Goal: Task Accomplishment & Management: Use online tool/utility

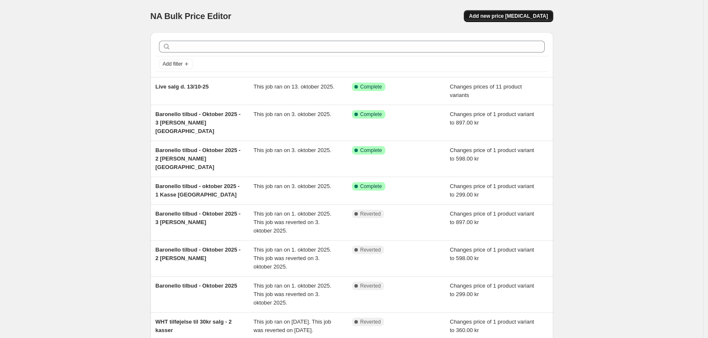
click at [516, 17] on span "Add new price [MEDICAL_DATA]" at bounding box center [508, 16] width 79 height 7
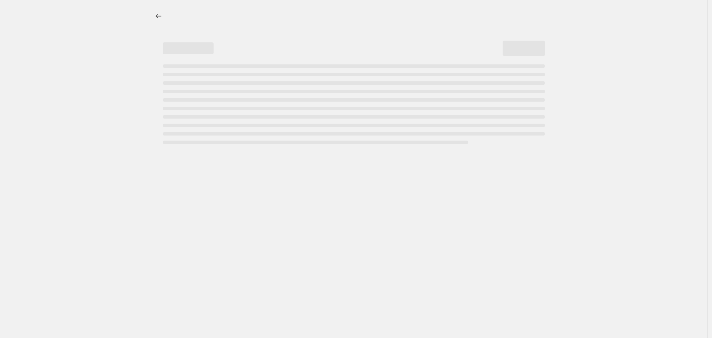
select select "percentage"
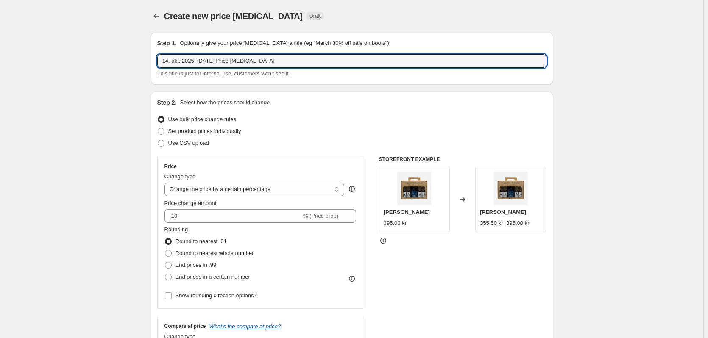
drag, startPoint x: 274, startPoint y: 62, endPoint x: 121, endPoint y: 57, distance: 152.7
type input "Live salg d. 13/10 rabatter"
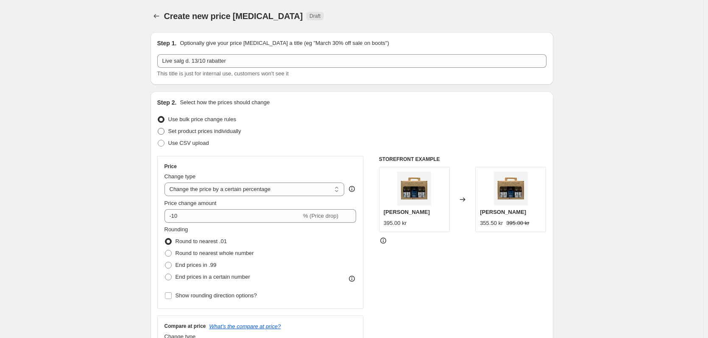
click at [162, 131] on span at bounding box center [161, 131] width 7 height 7
click at [158, 128] on input "Set product prices individually" at bounding box center [158, 128] width 0 height 0
radio input "true"
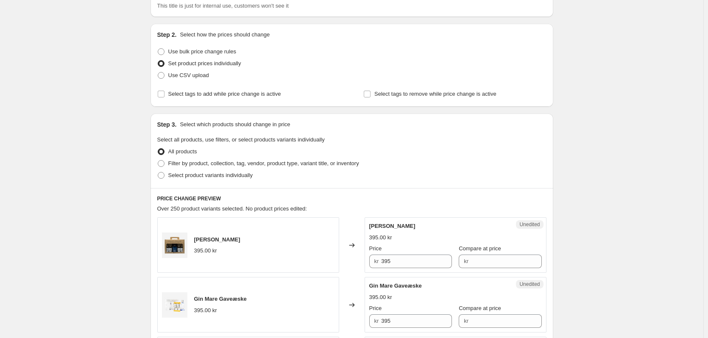
scroll to position [85, 0]
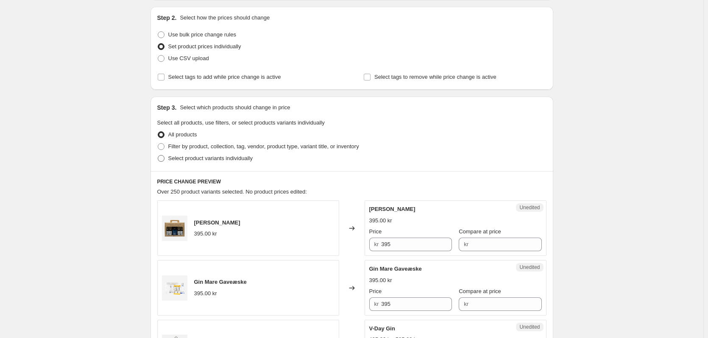
click at [161, 156] on span at bounding box center [161, 158] width 7 height 7
click at [158, 156] on input "Select product variants individually" at bounding box center [158, 155] width 0 height 0
radio input "true"
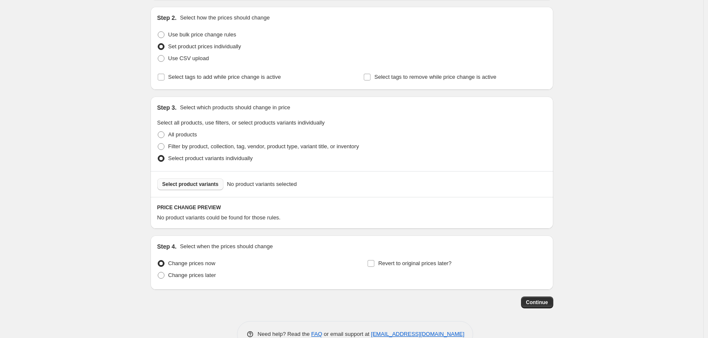
click at [193, 187] on span "Select product variants" at bounding box center [190, 184] width 56 height 7
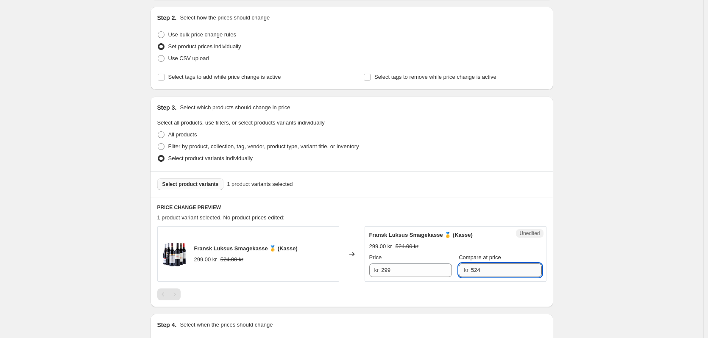
drag, startPoint x: 481, startPoint y: 271, endPoint x: 466, endPoint y: 270, distance: 14.9
click at [471, 270] on input "524" at bounding box center [506, 271] width 71 height 14
type input "299"
click at [409, 276] on input "299" at bounding box center [416, 271] width 71 height 14
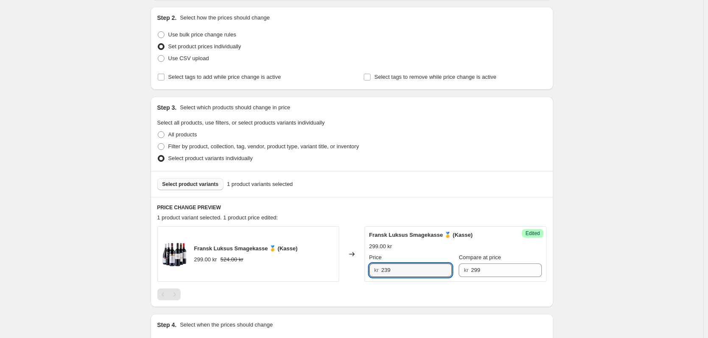
type input "239"
click at [117, 217] on div "Create new price [MEDICAL_DATA]. This page is ready Create new price [MEDICAL_D…" at bounding box center [351, 177] width 703 height 524
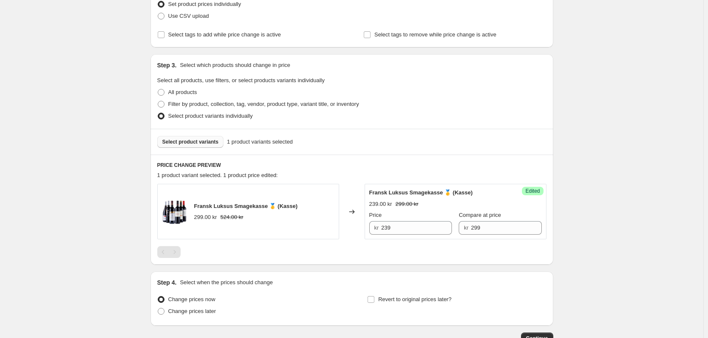
click at [205, 148] on div "Select product variants 1 product variants selected" at bounding box center [352, 142] width 403 height 26
click at [202, 141] on span "Select product variants" at bounding box center [190, 142] width 56 height 7
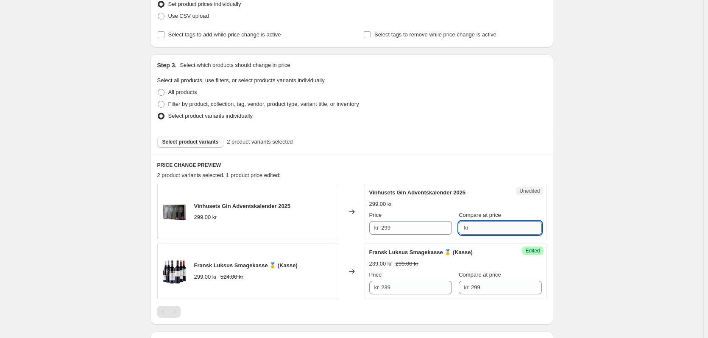
click at [507, 227] on input "Compare at price" at bounding box center [506, 228] width 71 height 14
type input "299"
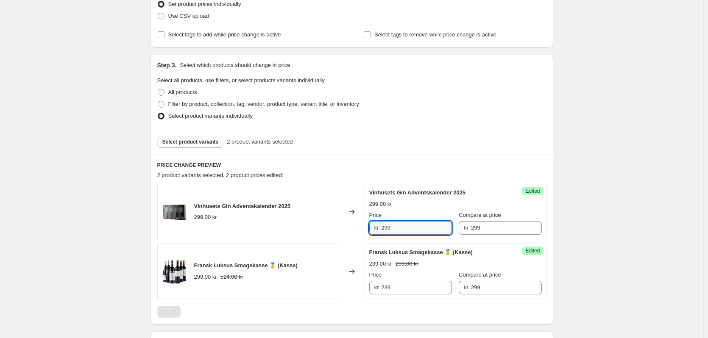
click at [401, 228] on input "299" at bounding box center [416, 228] width 71 height 14
type input "269"
click at [115, 128] on div "Create new price [MEDICAL_DATA]. This page is ready Create new price [MEDICAL_D…" at bounding box center [351, 164] width 703 height 583
click at [209, 142] on span "Select product variants" at bounding box center [190, 142] width 56 height 7
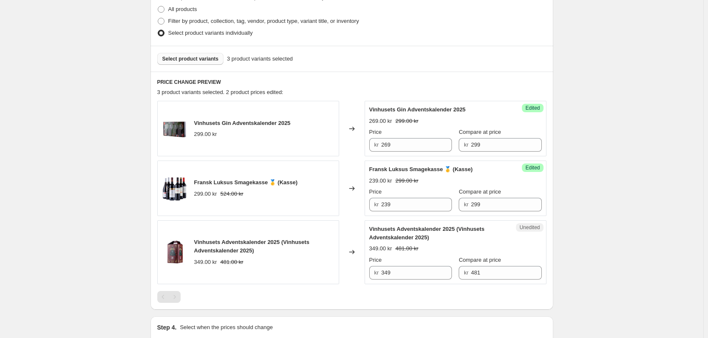
scroll to position [212, 0]
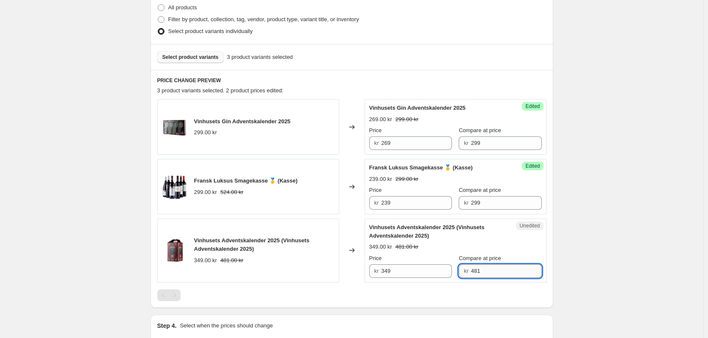
click at [495, 273] on input "481" at bounding box center [506, 272] width 71 height 14
type input "4"
type input "349"
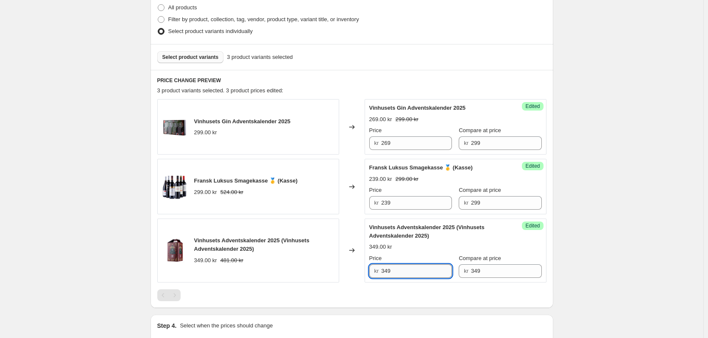
click at [400, 270] on input "349" at bounding box center [416, 272] width 71 height 14
type input "3"
type input "279"
click at [100, 198] on div "Create new price [MEDICAL_DATA]. This page is ready Create new price [MEDICAL_D…" at bounding box center [351, 114] width 703 height 652
click at [193, 59] on span "Select product variants" at bounding box center [190, 57] width 56 height 7
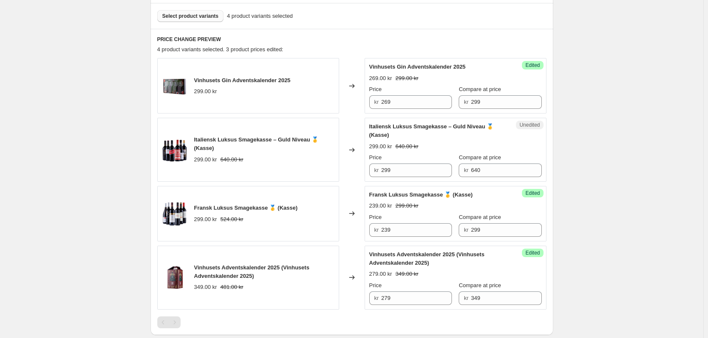
scroll to position [254, 0]
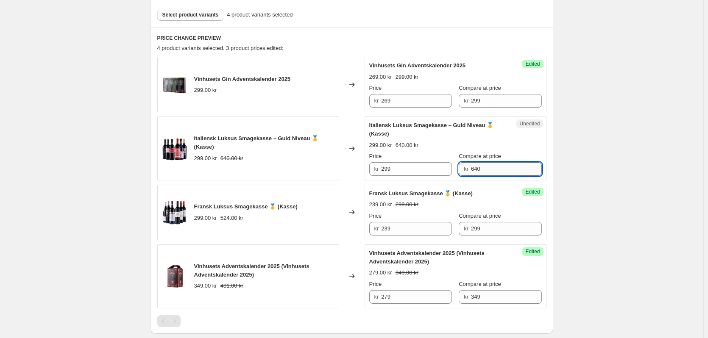
click at [486, 171] on input "640" at bounding box center [506, 169] width 71 height 14
type input "6"
type input "299"
click at [410, 169] on input "299" at bounding box center [416, 169] width 71 height 14
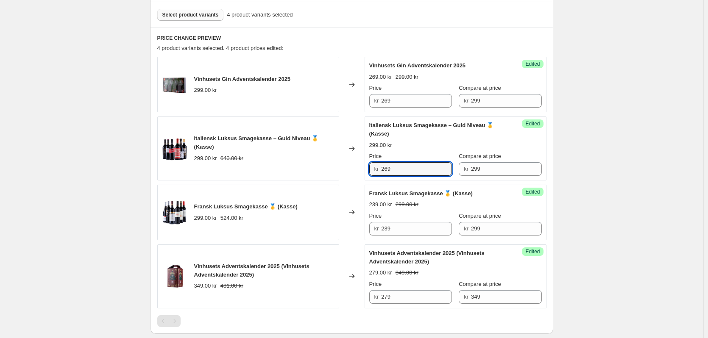
type input "269"
click at [110, 188] on div "Create new price [MEDICAL_DATA]. This page is ready Create new price [MEDICAL_D…" at bounding box center [351, 106] width 703 height 720
click at [107, 170] on div "Create new price [MEDICAL_DATA]. This page is ready Create new price [MEDICAL_D…" at bounding box center [351, 106] width 703 height 720
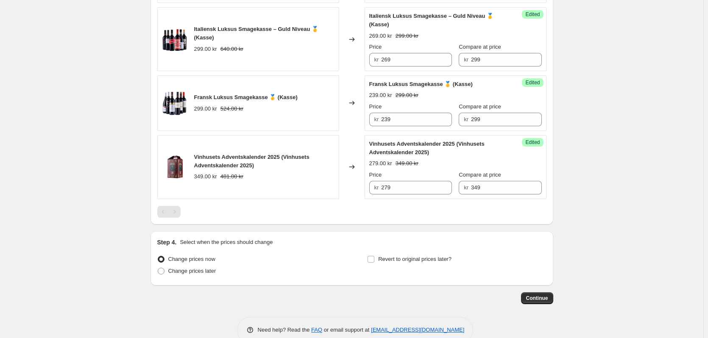
scroll to position [382, 0]
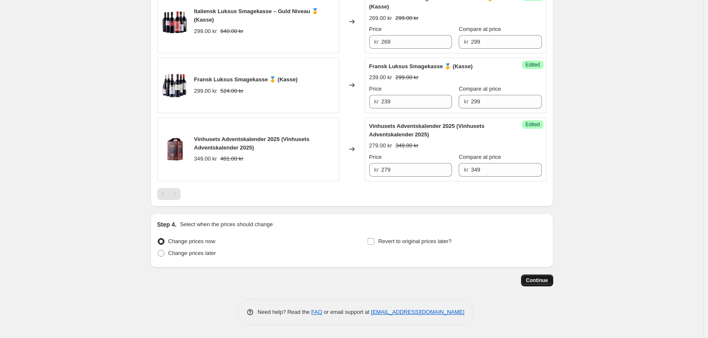
click at [542, 281] on span "Continue" at bounding box center [537, 280] width 22 height 7
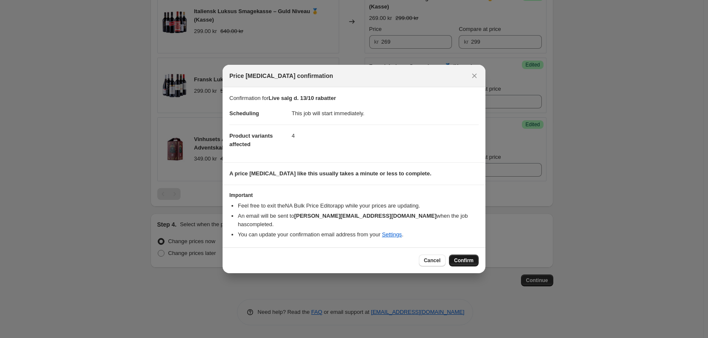
click at [471, 257] on span "Confirm" at bounding box center [464, 260] width 20 height 7
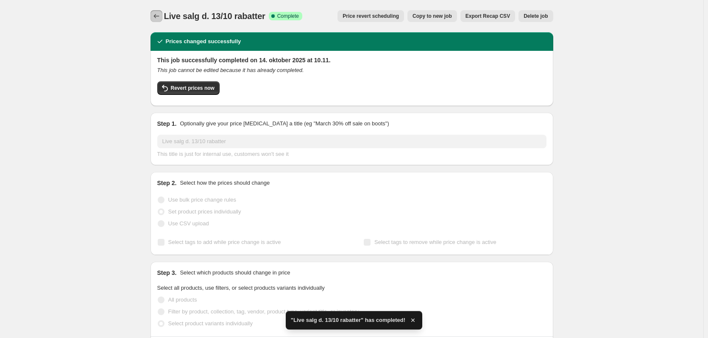
click at [161, 17] on icon "Price change jobs" at bounding box center [156, 16] width 8 height 8
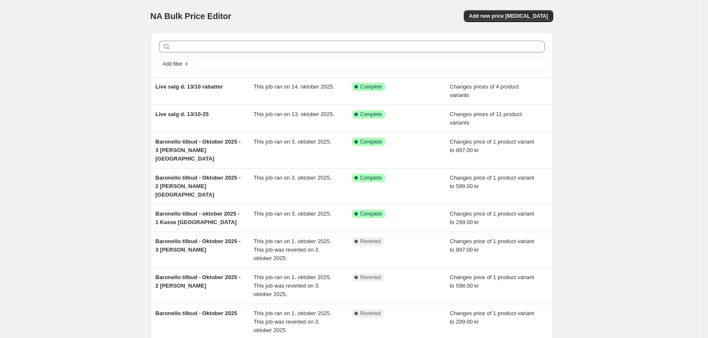
click at [76, 117] on div "NA Bulk Price Editor. This page is ready NA Bulk Price Editor Add new price [ME…" at bounding box center [351, 239] width 703 height 479
